Goal: Task Accomplishment & Management: Manage account settings

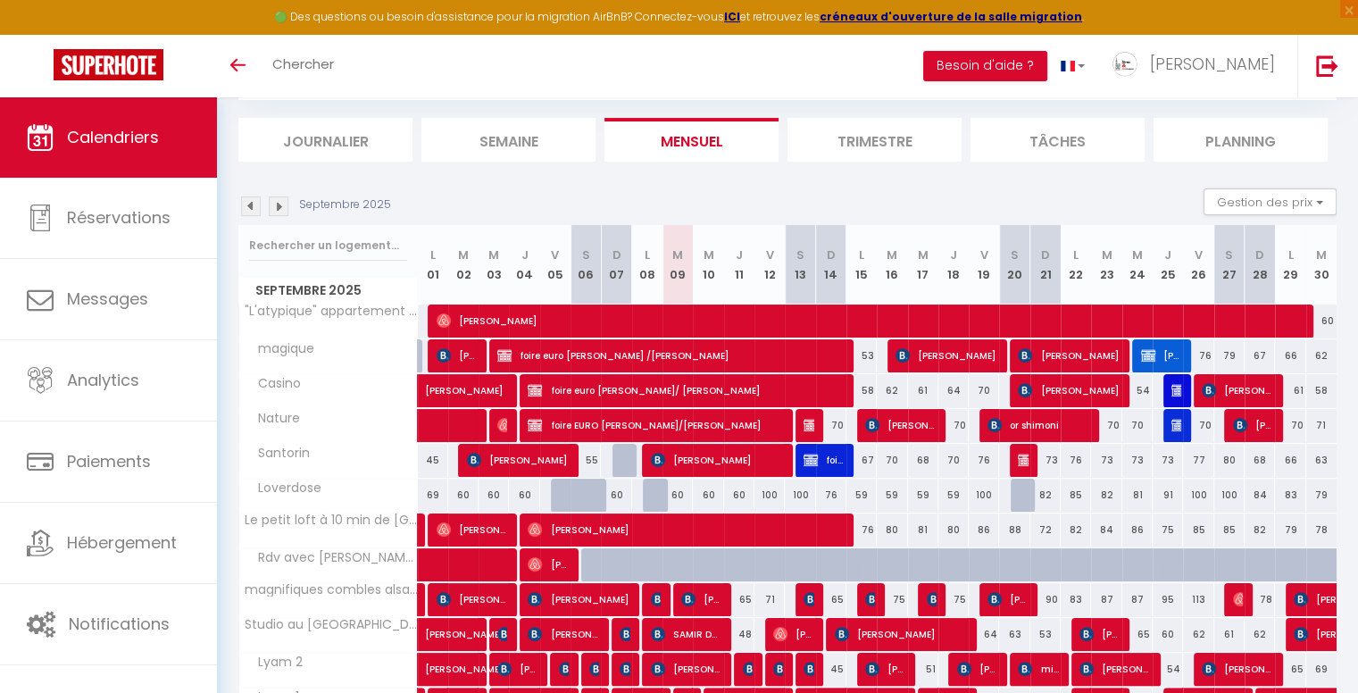
click at [1340, 129] on div "Certains de vos comptes Airbnb sont désynchronisés de SuperHote. Voici comment …" at bounding box center [787, 519] width 1141 height 1200
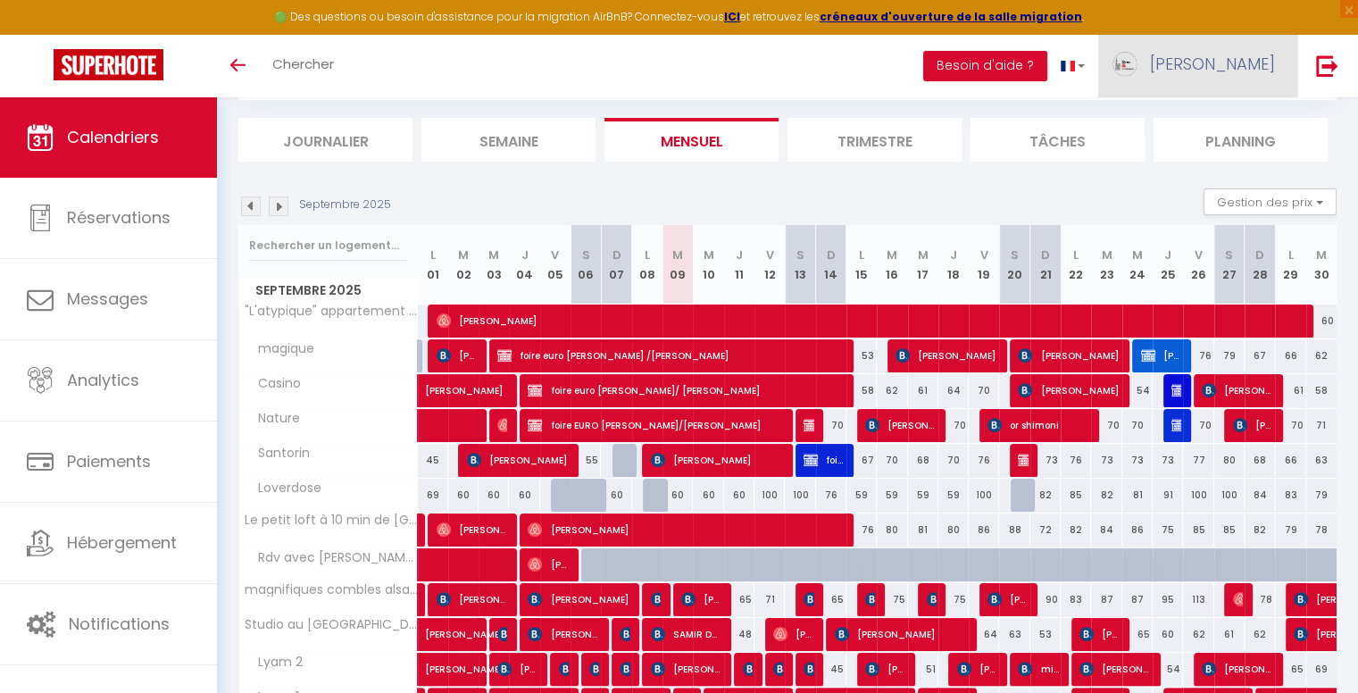
click at [1239, 66] on span "[PERSON_NAME]" at bounding box center [1212, 64] width 125 height 22
click at [1223, 122] on link "Paramètres" at bounding box center [1226, 124] width 132 height 30
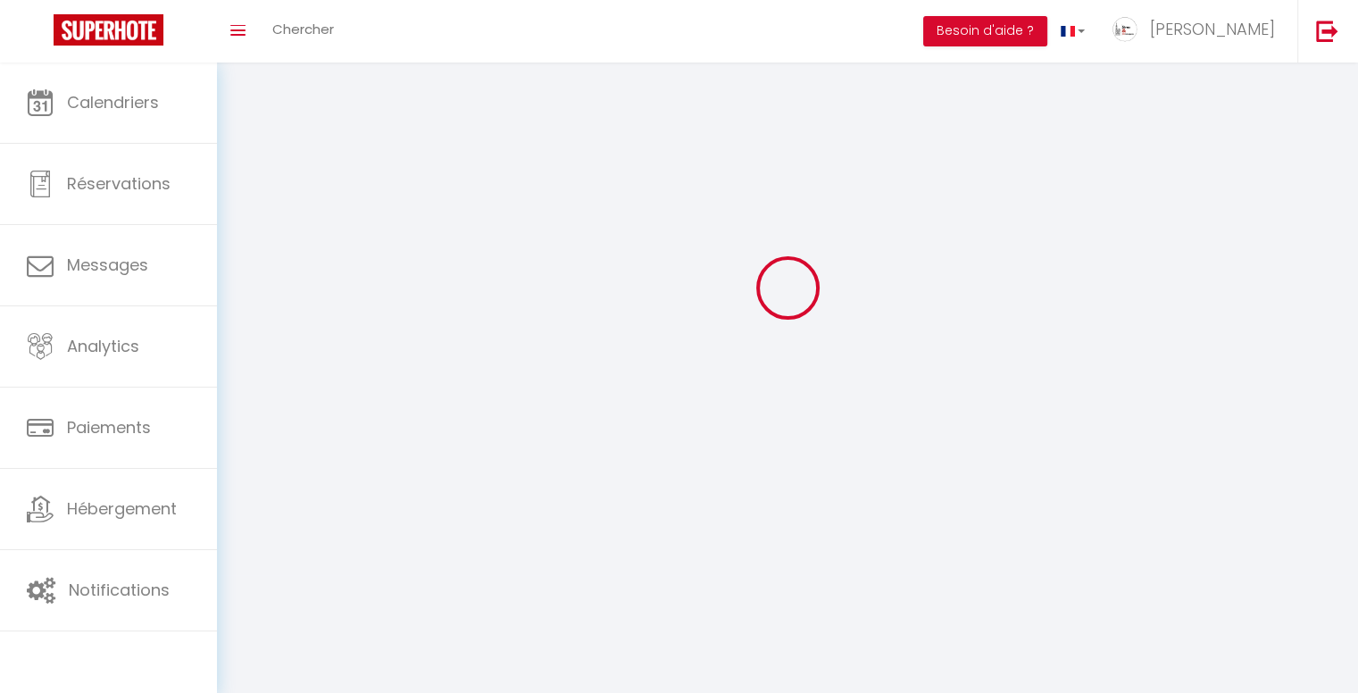
scroll to position [62, 0]
type input "[PERSON_NAME]"
type input "Lang"
type input "0623027297"
type input "Stras & Conciergerie - [STREET_ADDRESS]"
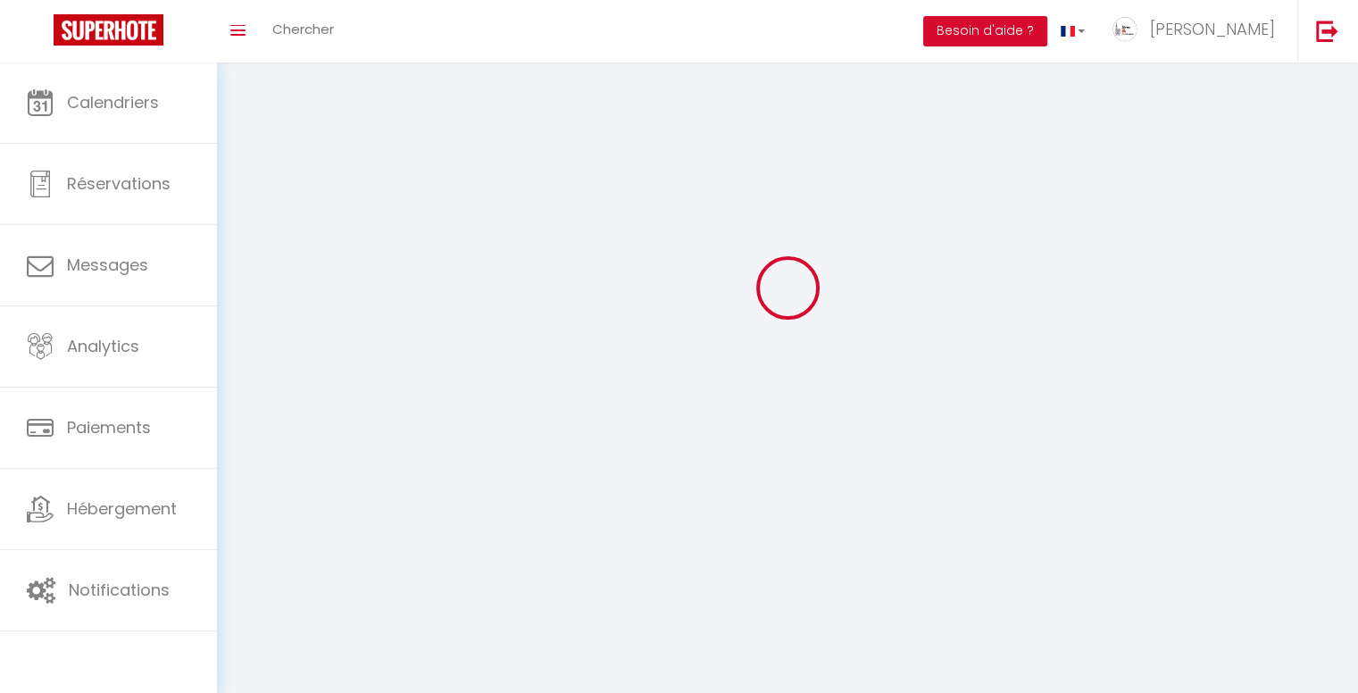
type input "67310"
type input "WESTHOFFEN"
type input "eUW8xofWHe11hW8raRhqsmN4p"
type input "K3dJMZRy5zbCwbPAnexnhvLgl"
select select "28"
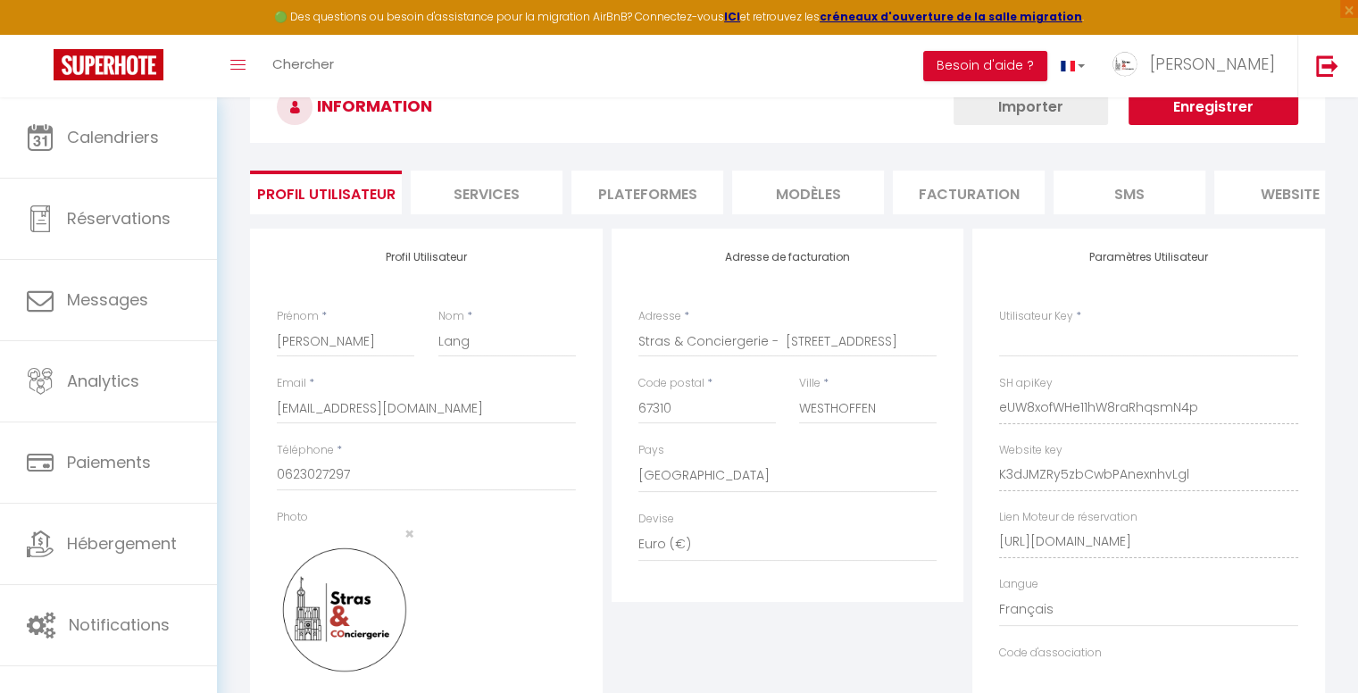
select select "fr"
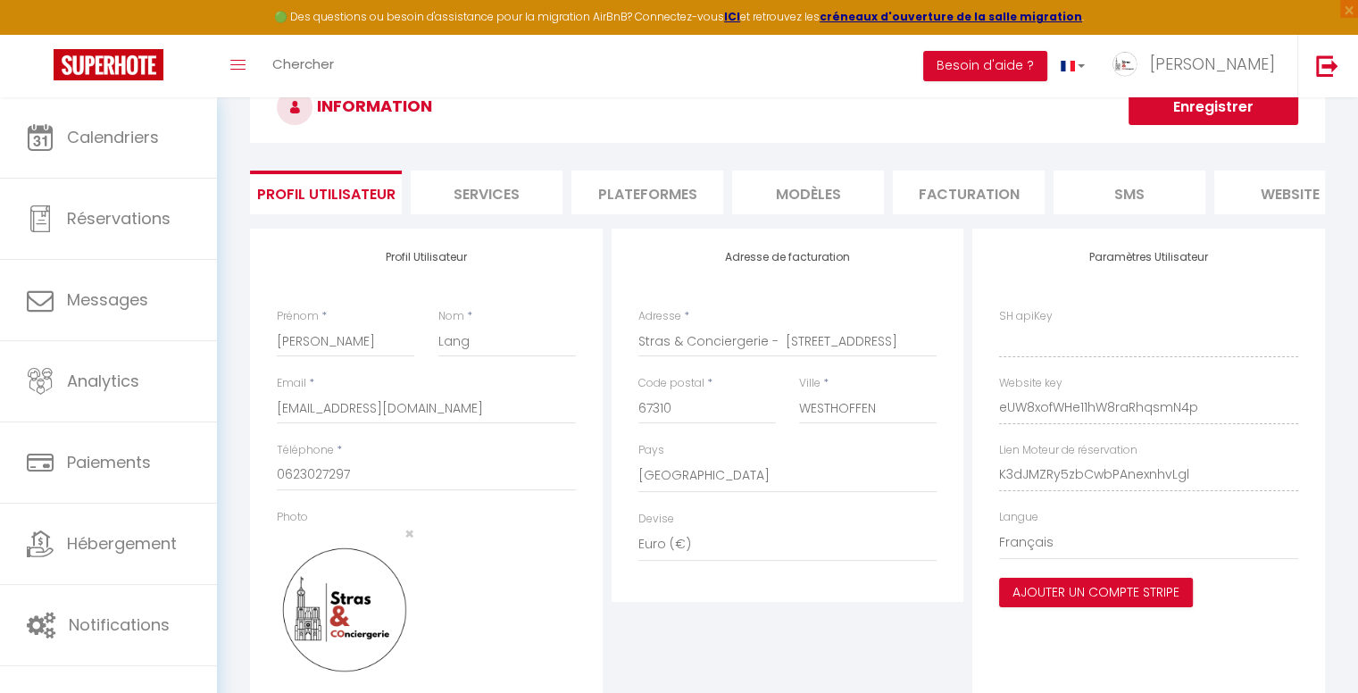
type input "eUW8xofWHe11hW8raRhqsmN4p"
type input "K3dJMZRy5zbCwbPAnexnhvLgl"
type input "[URL][DOMAIN_NAME]"
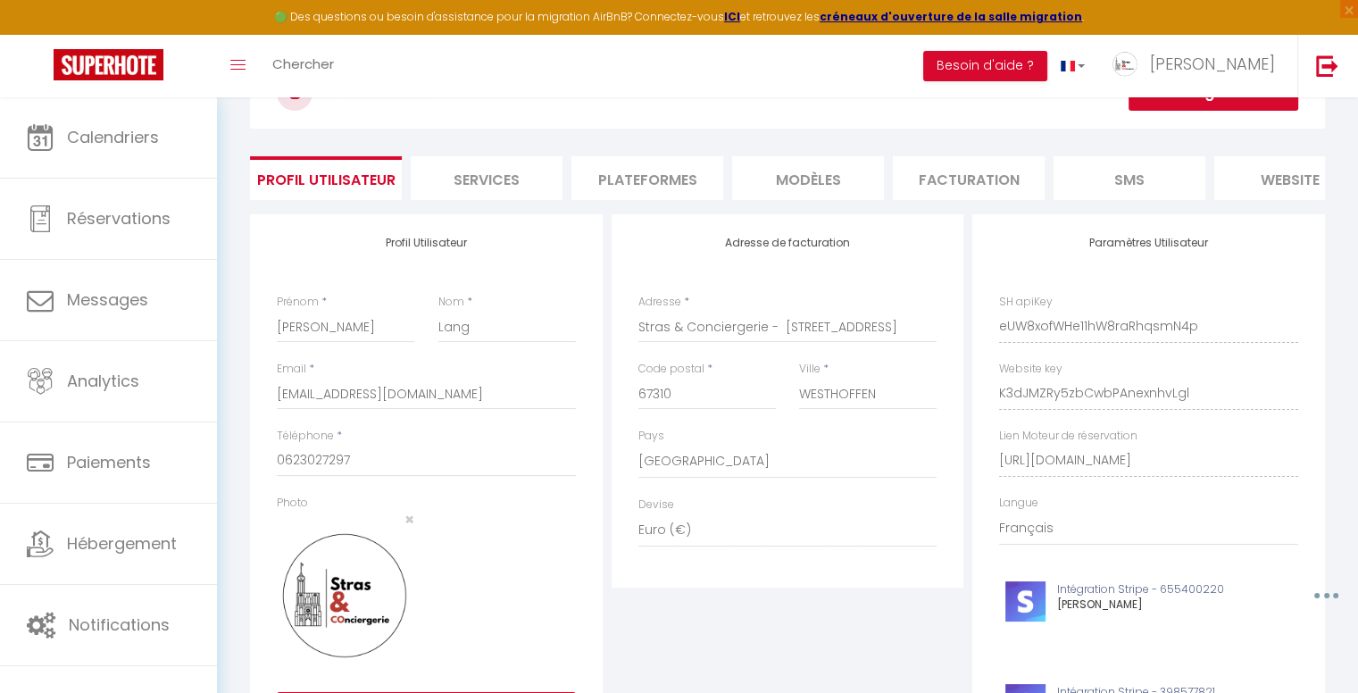
scroll to position [29, 0]
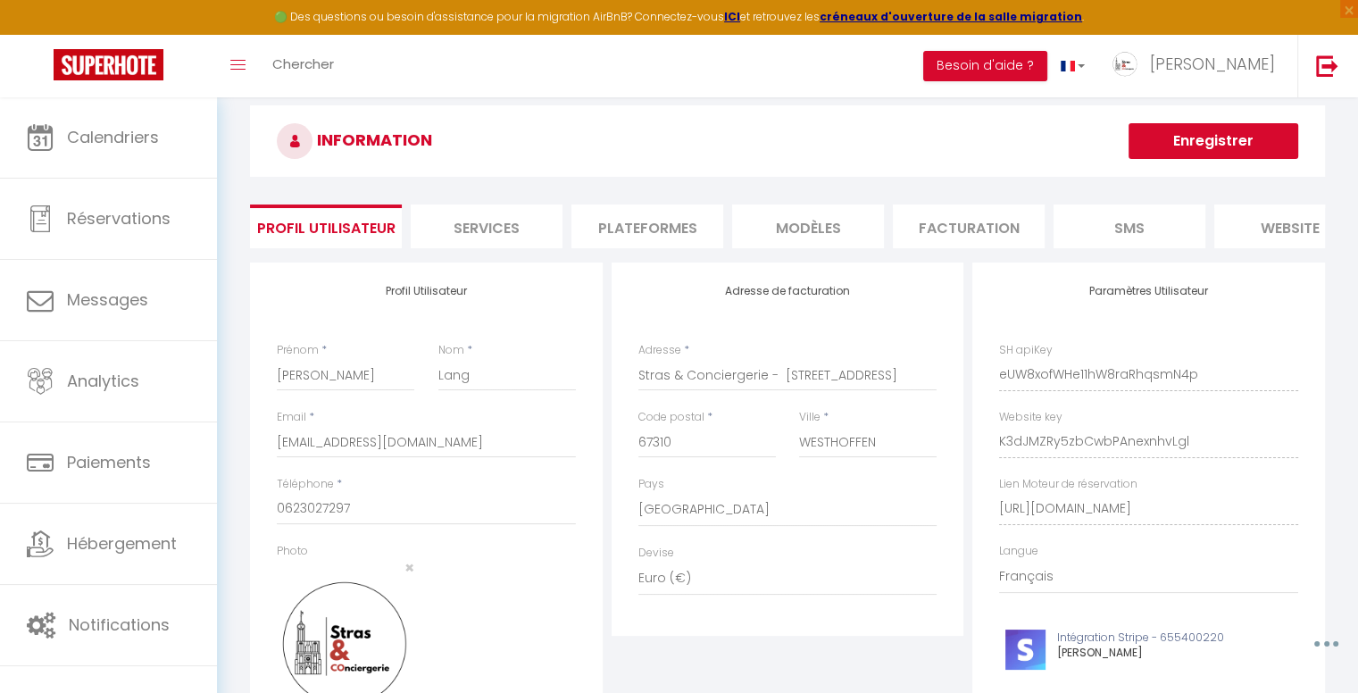
click at [619, 221] on li "Plateformes" at bounding box center [647, 226] width 152 height 44
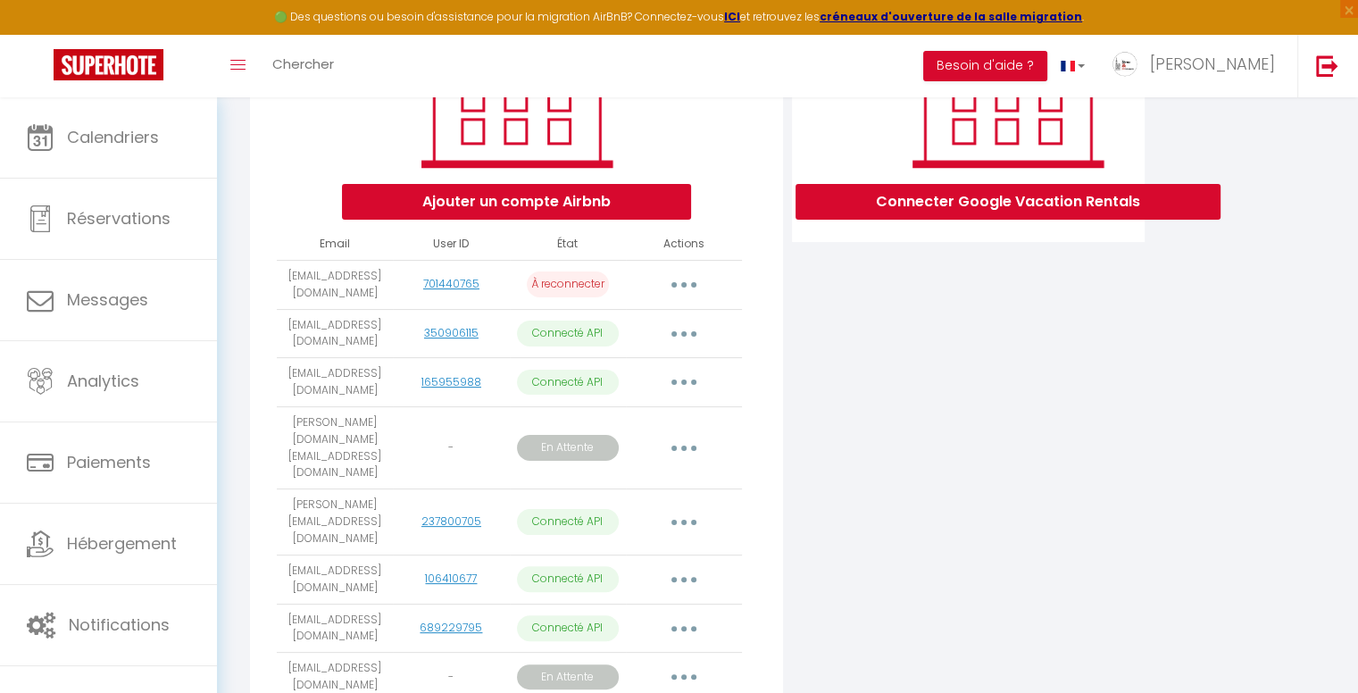
scroll to position [399, 0]
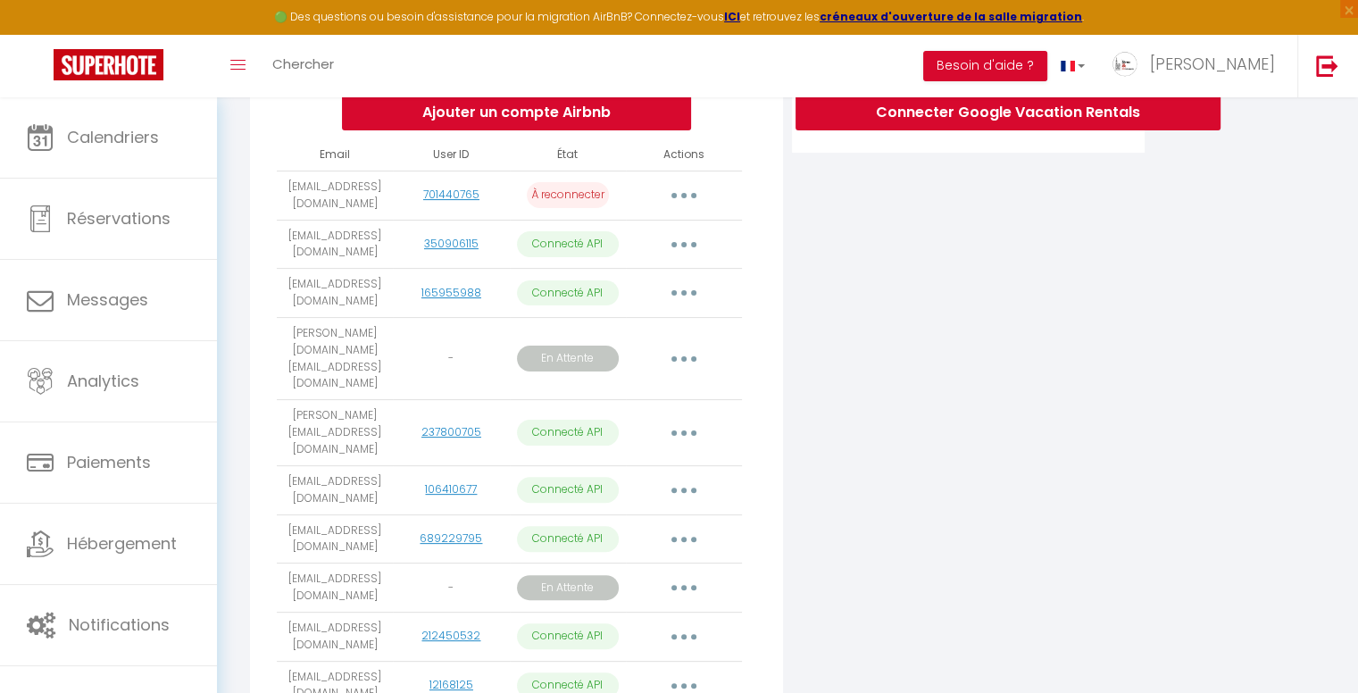
click at [692, 357] on button "button" at bounding box center [684, 359] width 50 height 29
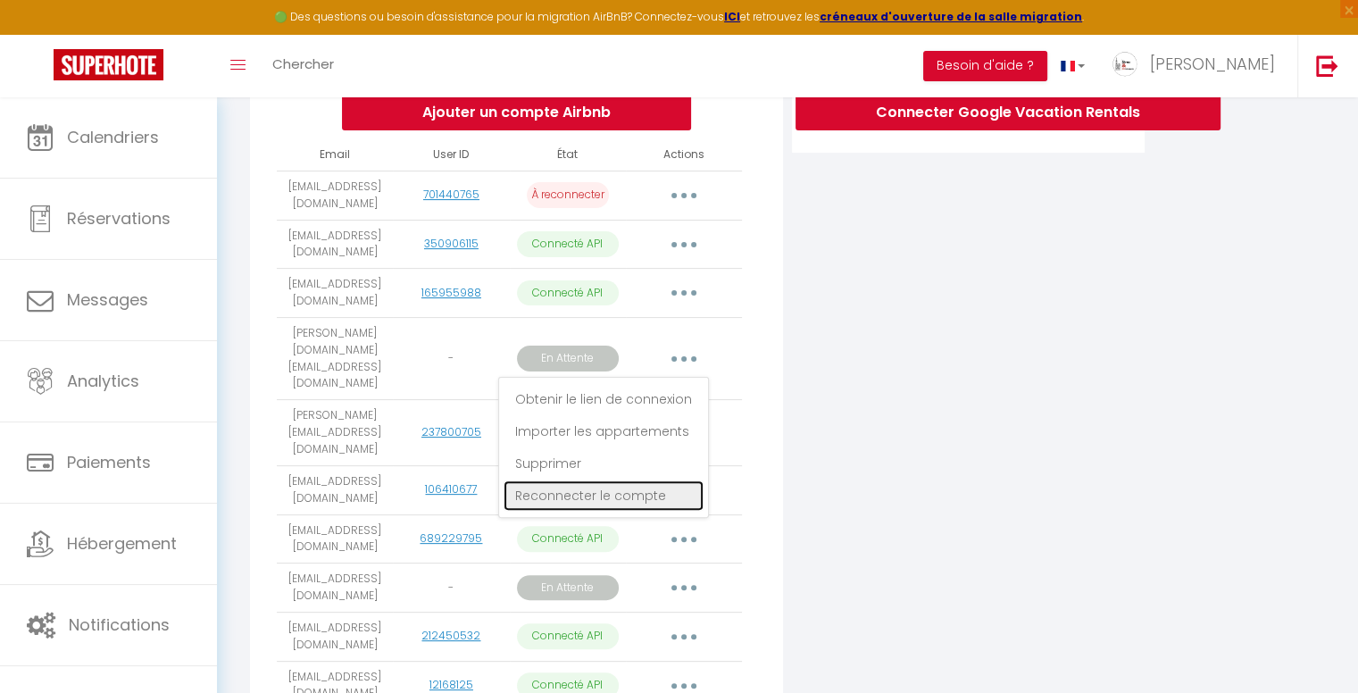
click at [651, 493] on link "Reconnecter le compte" at bounding box center [604, 495] width 200 height 30
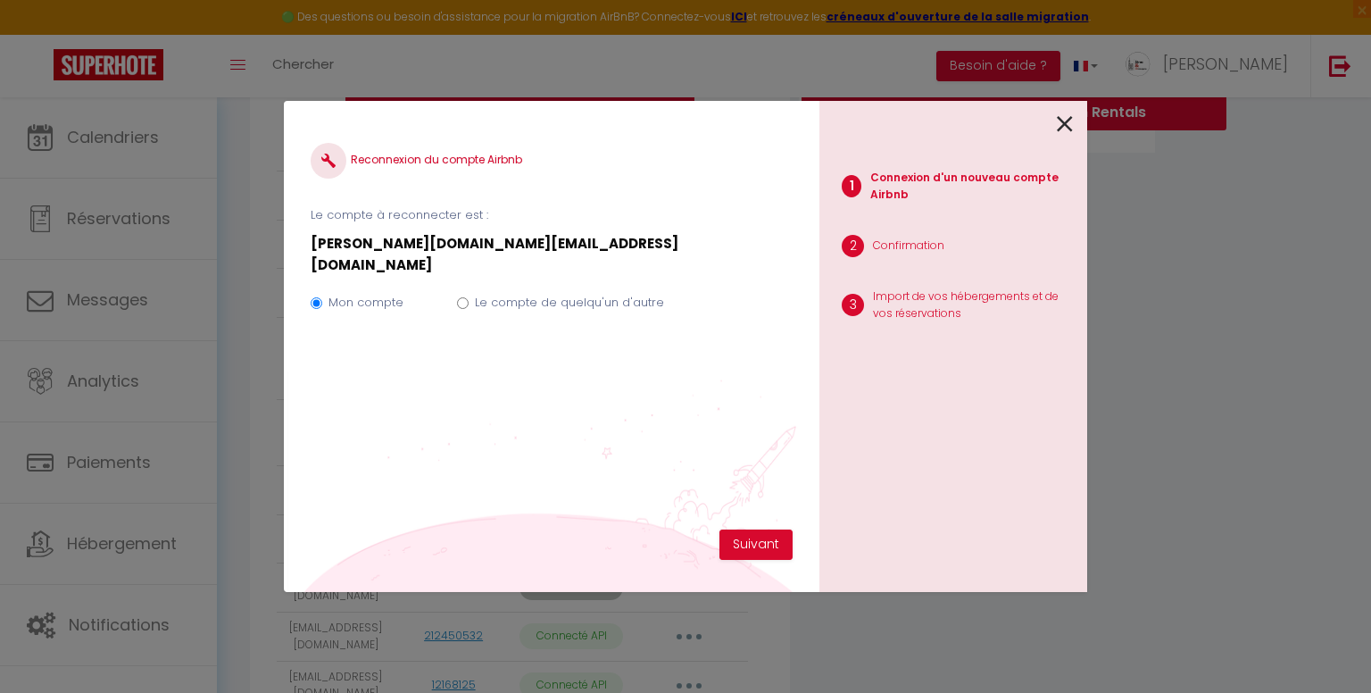
click at [1064, 126] on icon at bounding box center [1065, 124] width 16 height 27
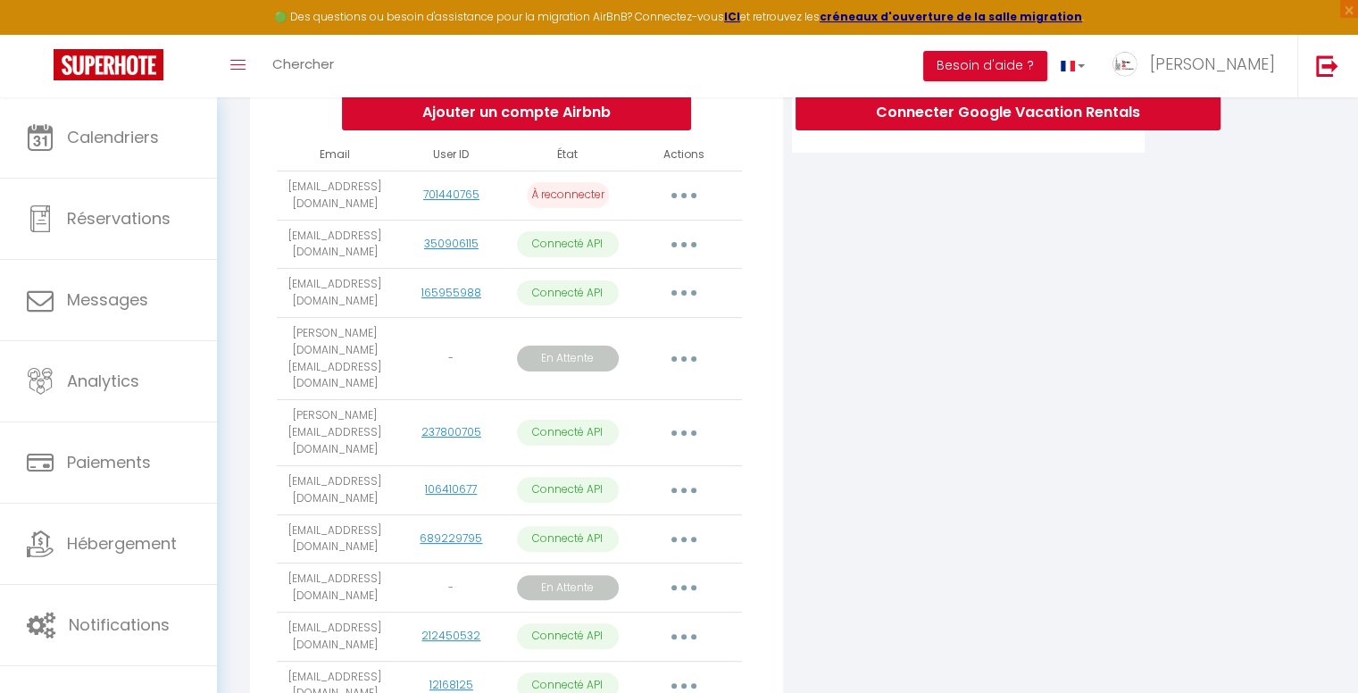
click at [686, 210] on button "button" at bounding box center [684, 195] width 50 height 29
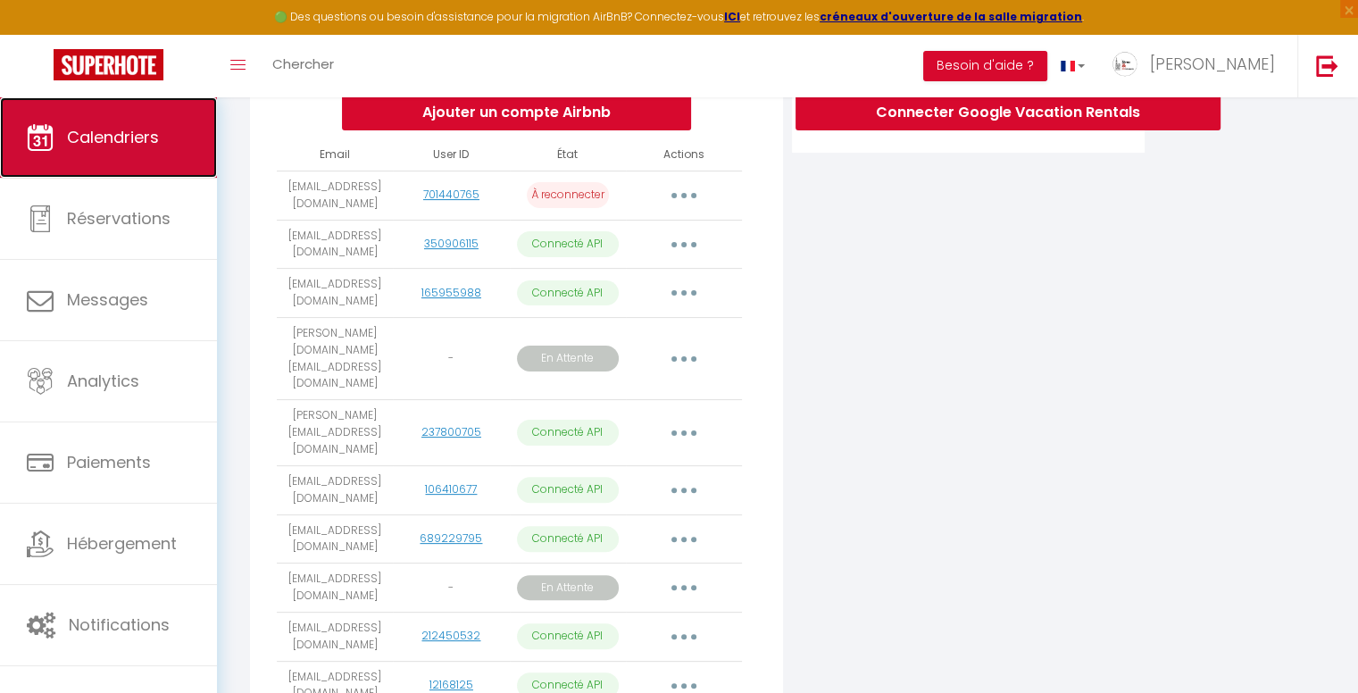
click at [141, 137] on span "Calendriers" at bounding box center [113, 137] width 92 height 22
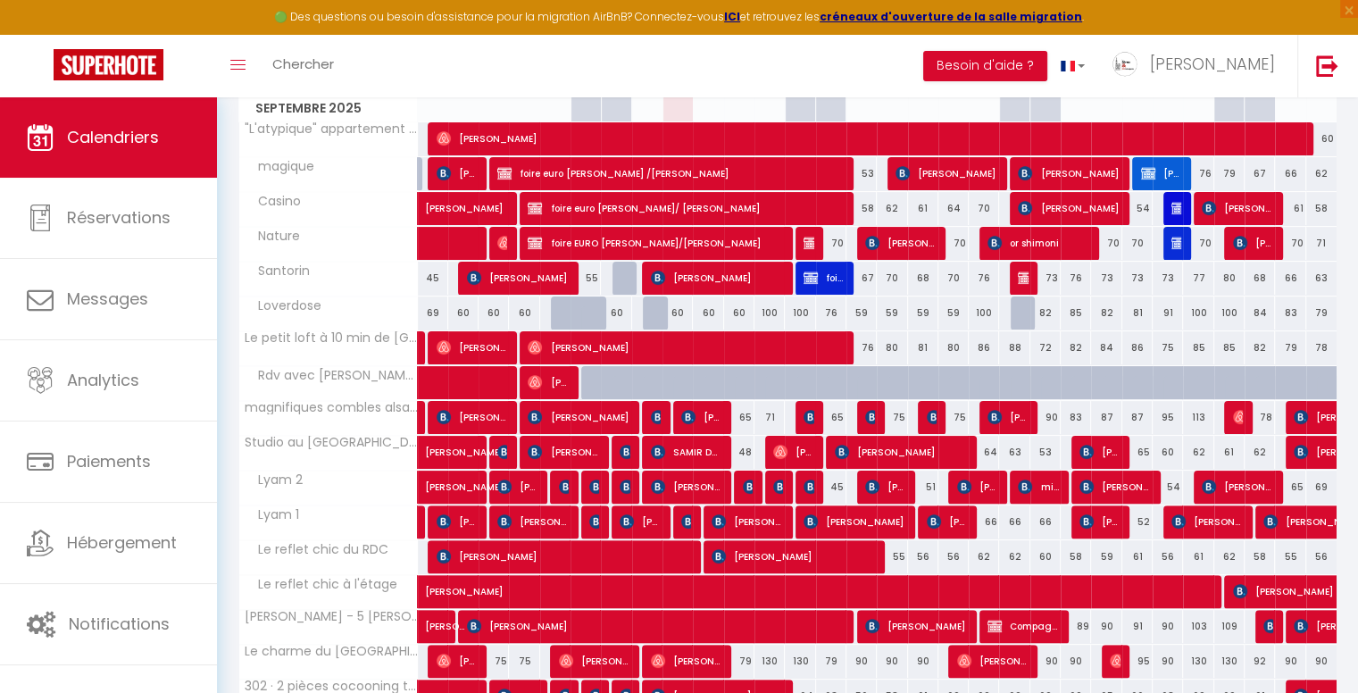
scroll to position [330, 0]
